Goal: Information Seeking & Learning: Learn about a topic

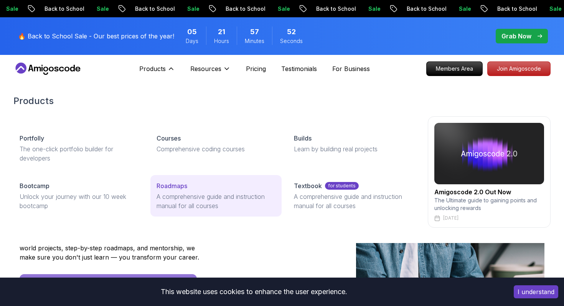
click at [185, 202] on p "A comprehensive guide and instruction manual for all courses" at bounding box center [216, 201] width 119 height 18
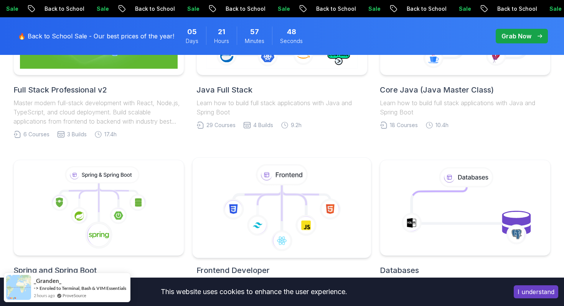
scroll to position [377, 0]
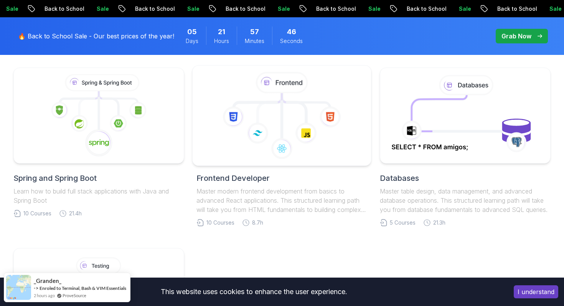
click at [276, 158] on icon at bounding box center [282, 149] width 22 height 22
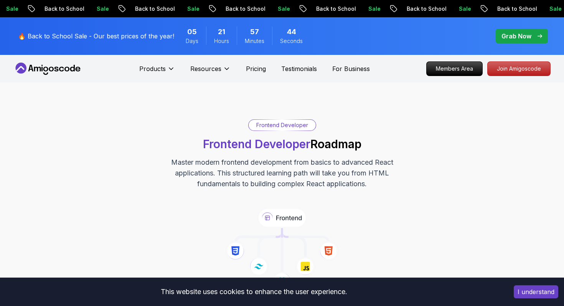
scroll to position [118, 0]
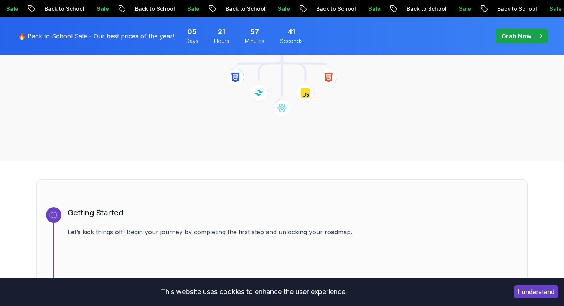
scroll to position [223, 0]
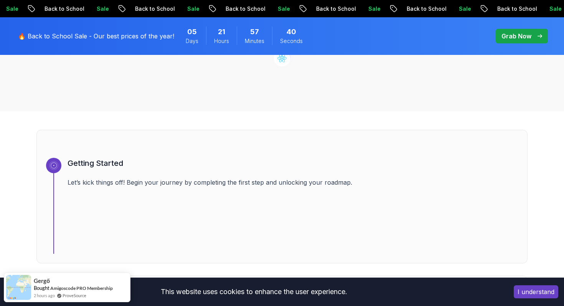
click at [539, 288] on button "I understand" at bounding box center [536, 291] width 45 height 13
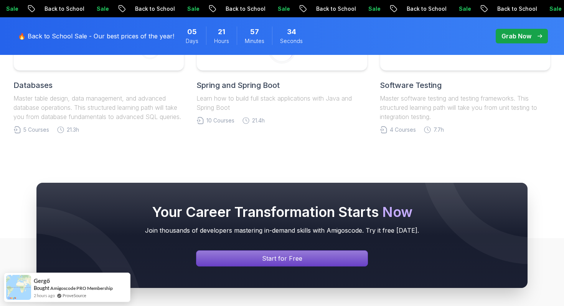
scroll to position [2625, 0]
